Goal: Task Accomplishment & Management: Use online tool/utility

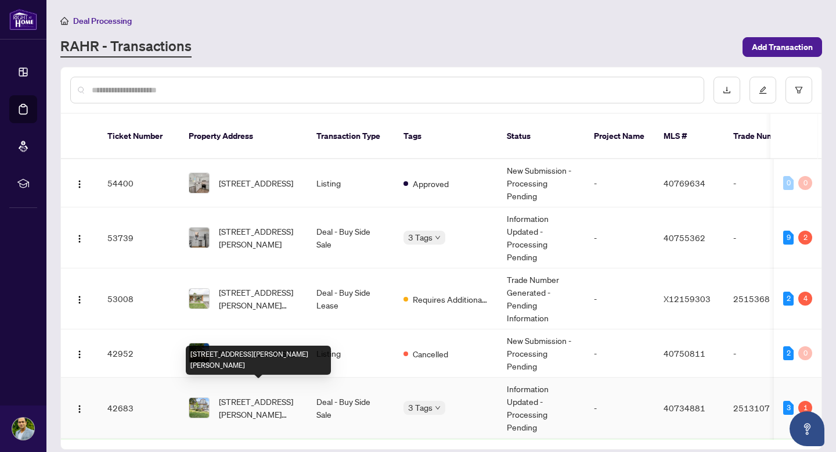
click at [258, 398] on span "[STREET_ADDRESS][PERSON_NAME][PERSON_NAME]" at bounding box center [258, 408] width 79 height 26
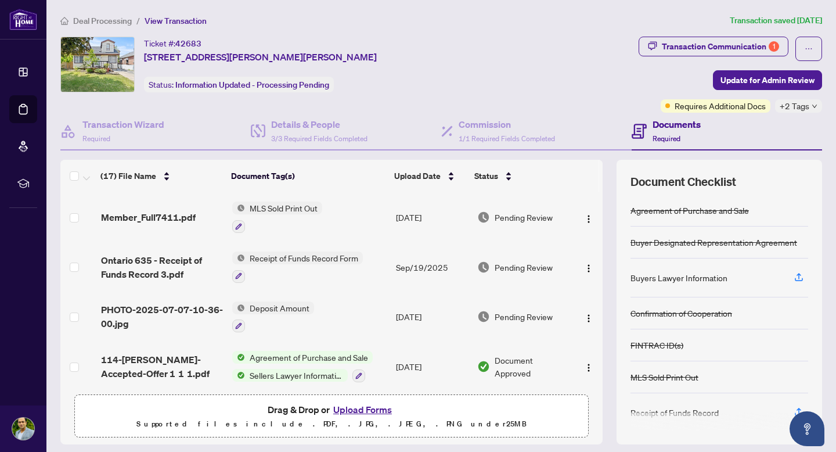
click at [740, 56] on span "Transaction Communication 1" at bounding box center [714, 49] width 150 height 24
click at [726, 53] on div "Transaction Communication 1" at bounding box center [720, 46] width 117 height 19
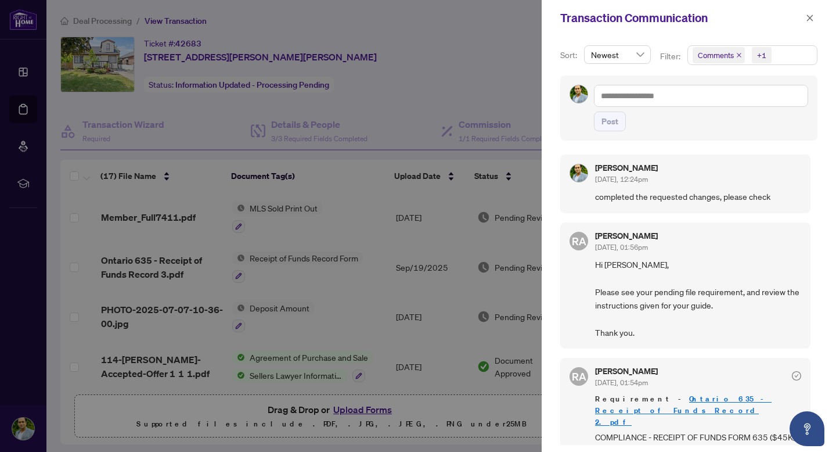
click at [510, 37] on div at bounding box center [418, 226] width 836 height 452
click at [815, 19] on button "button" at bounding box center [809, 18] width 15 height 14
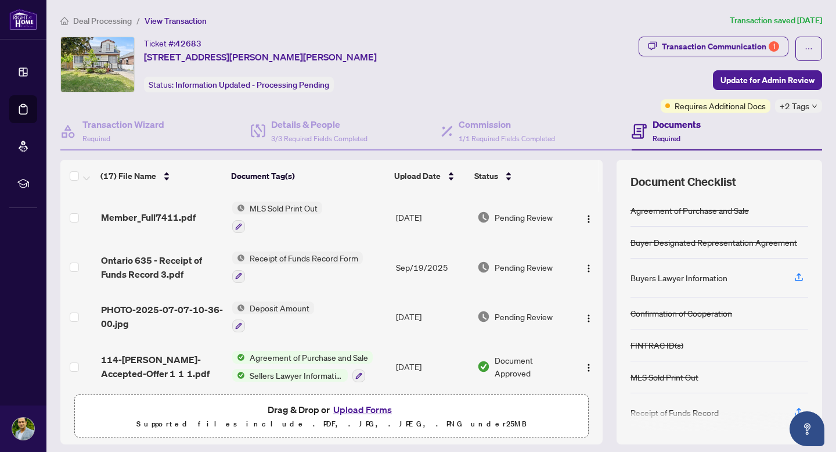
click at [511, 41] on div "Ticket #: 42683 114 Dodson Street, Hamilton, ON L9A 3K9, Canada Status: Informa…" at bounding box center [347, 65] width 574 height 56
click at [136, 134] on div "Transaction Wizard Required" at bounding box center [123, 130] width 82 height 27
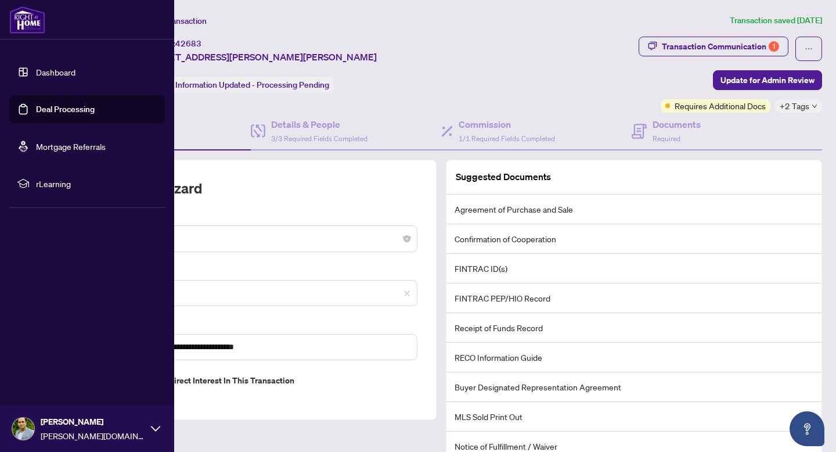
click at [75, 67] on link "Dashboard" at bounding box center [55, 72] width 39 height 10
